Goal: Task Accomplishment & Management: Manage account settings

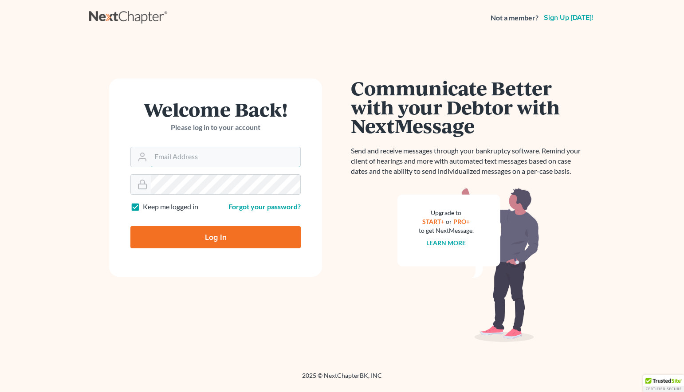
type input "[EMAIL_ADDRESS][DOMAIN_NAME]"
click at [186, 239] on input "Log In" at bounding box center [215, 237] width 170 height 22
type input "Thinking..."
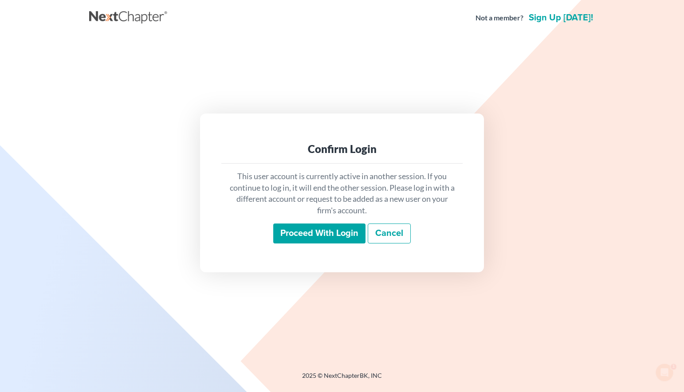
click at [302, 234] on input "Proceed with login" at bounding box center [319, 234] width 92 height 20
